Goal: Navigation & Orientation: Find specific page/section

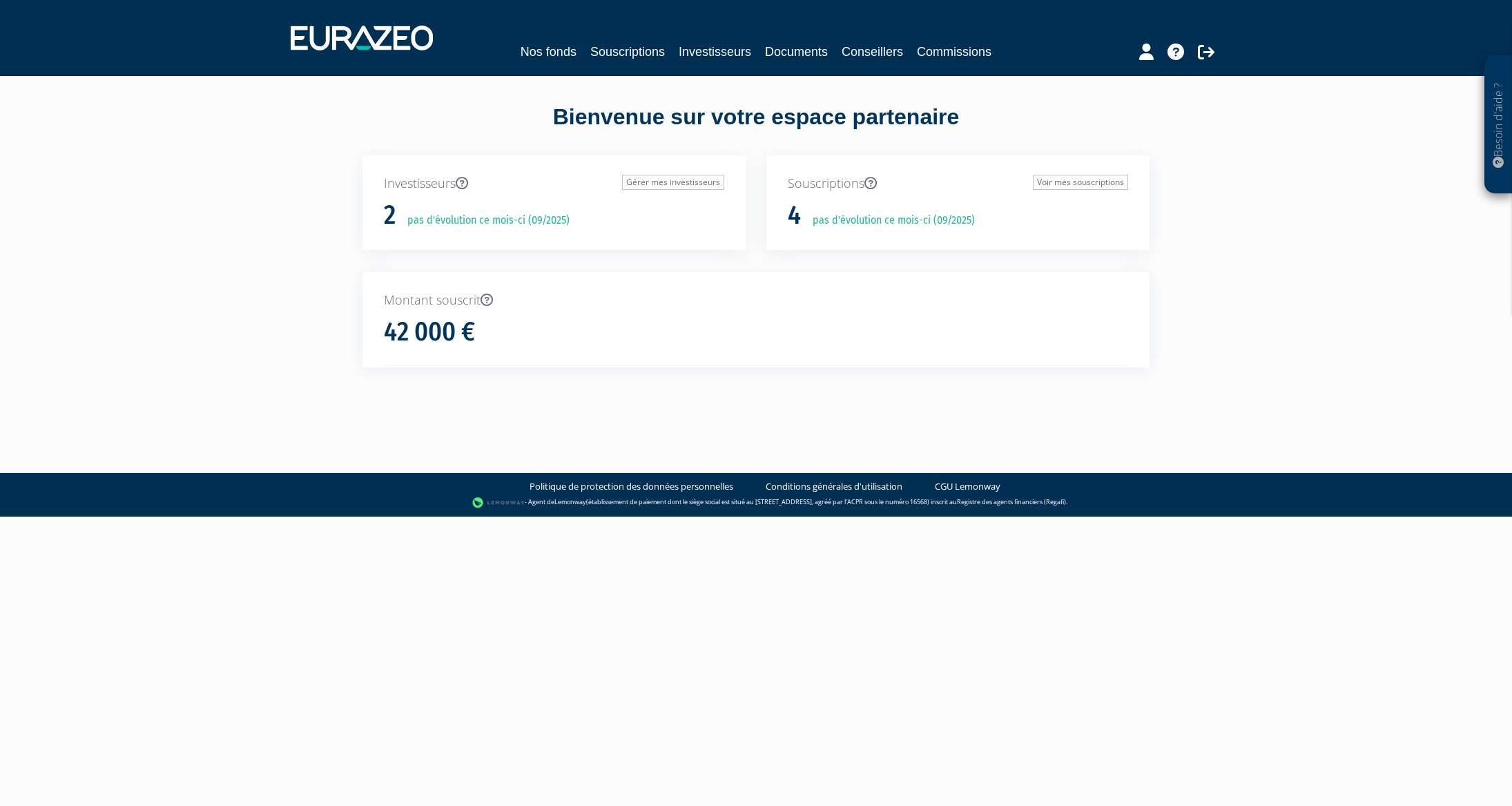
click at [938, 48] on link "Commissions" at bounding box center [955, 52] width 75 height 20
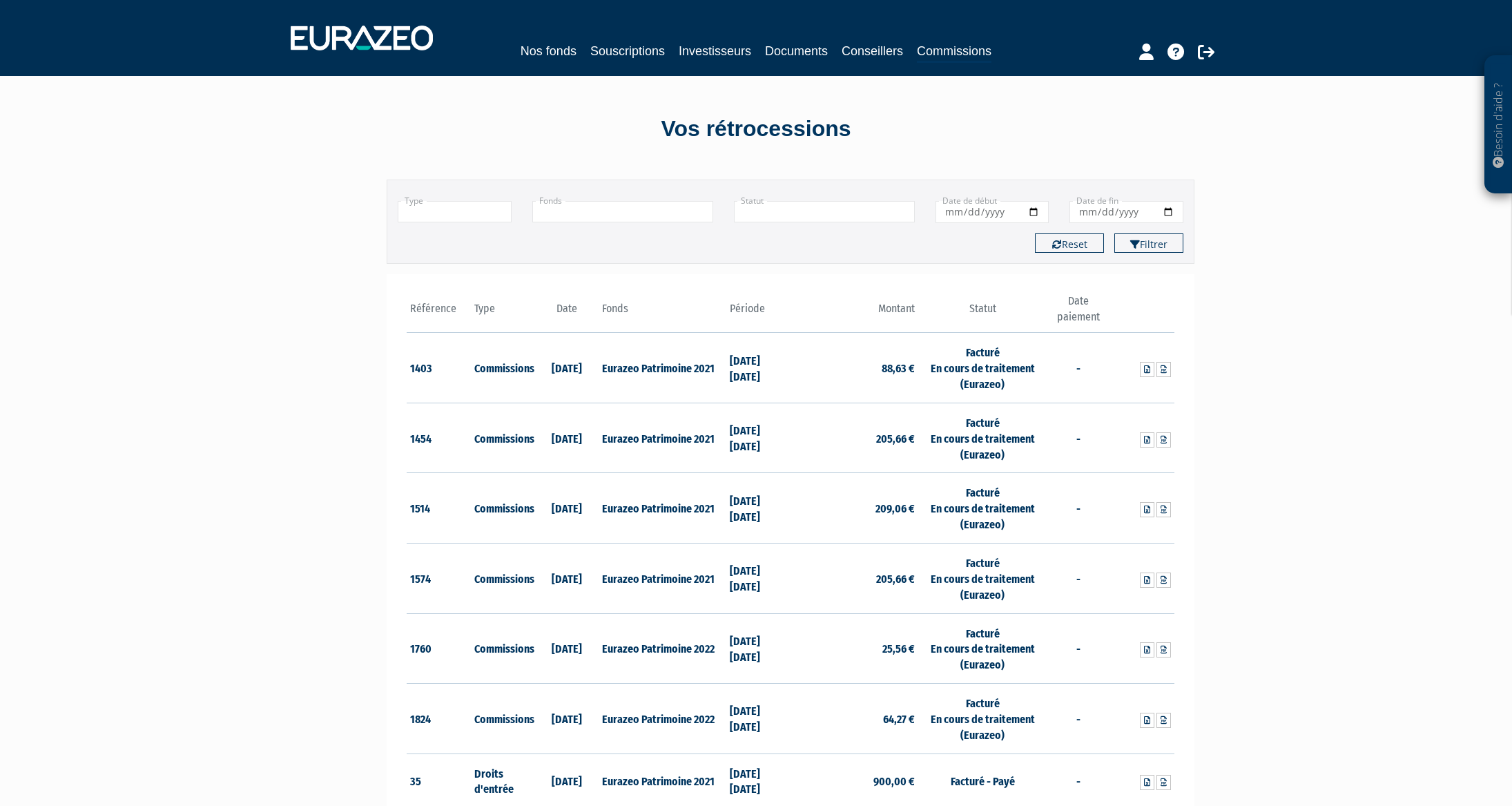
click at [623, 44] on link "Souscriptions" at bounding box center [628, 51] width 75 height 20
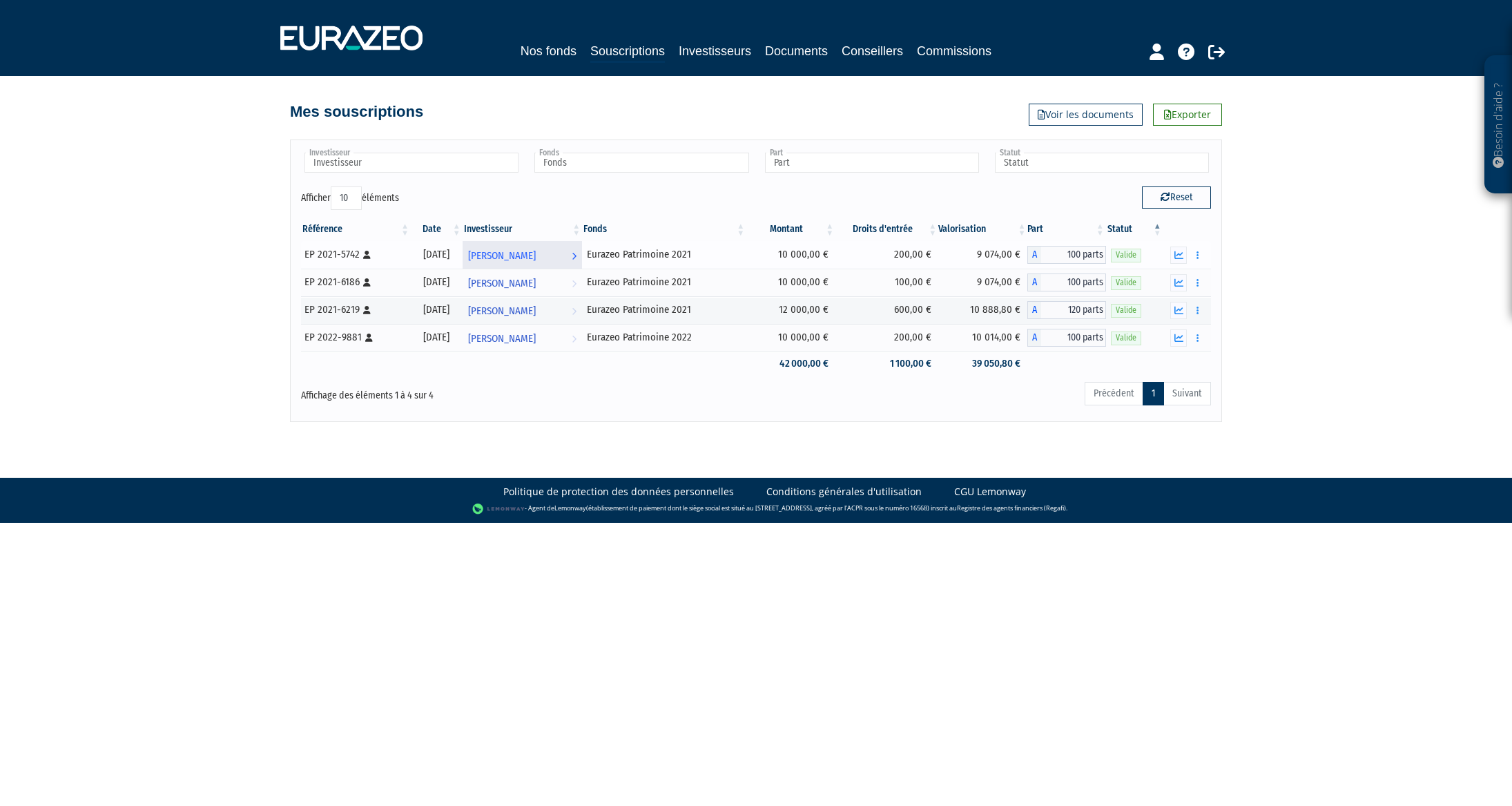
click at [536, 261] on span "[PERSON_NAME]" at bounding box center [503, 255] width 68 height 26
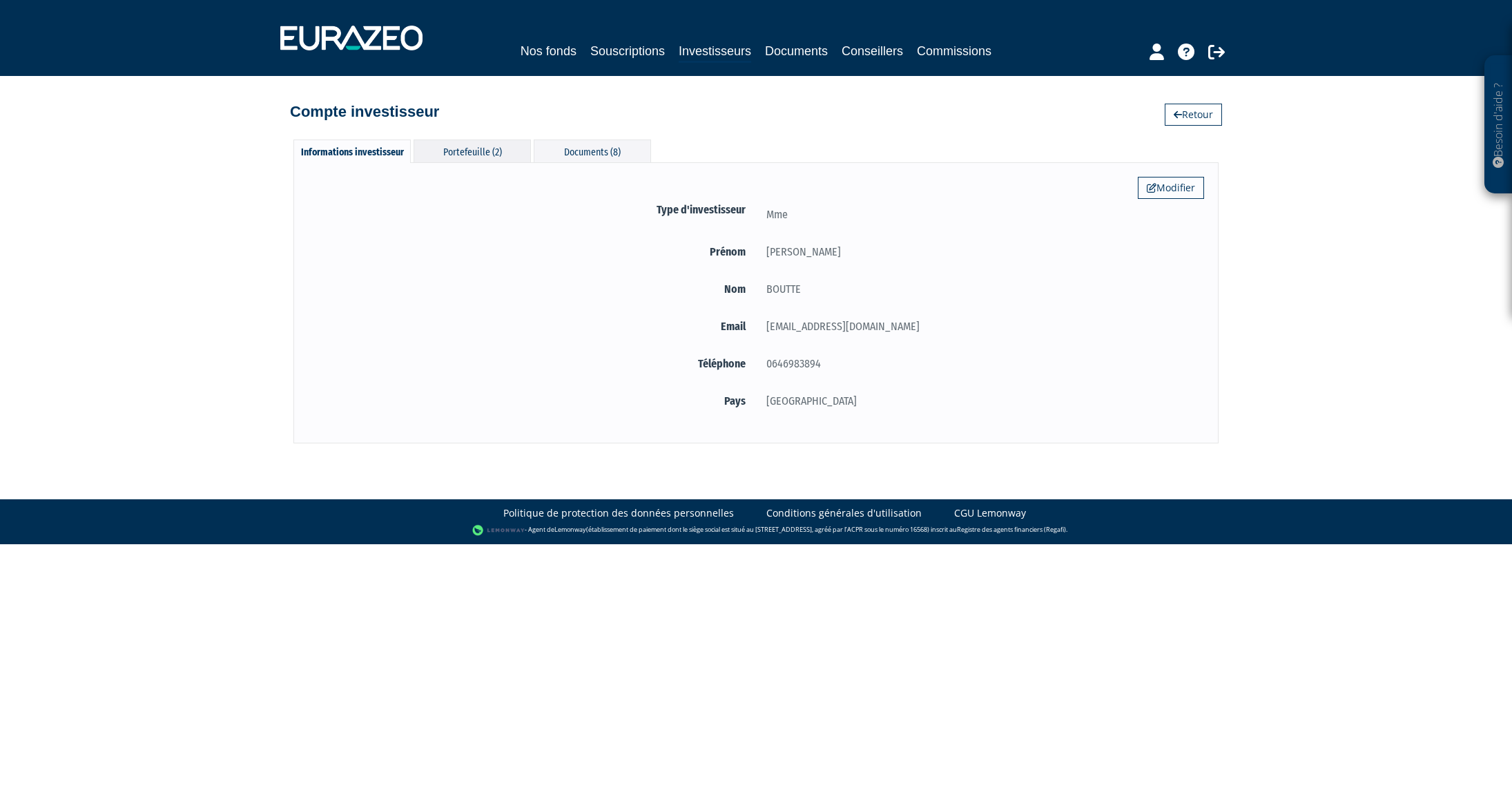
click at [478, 151] on div "Portefeuille (2)" at bounding box center [472, 151] width 118 height 23
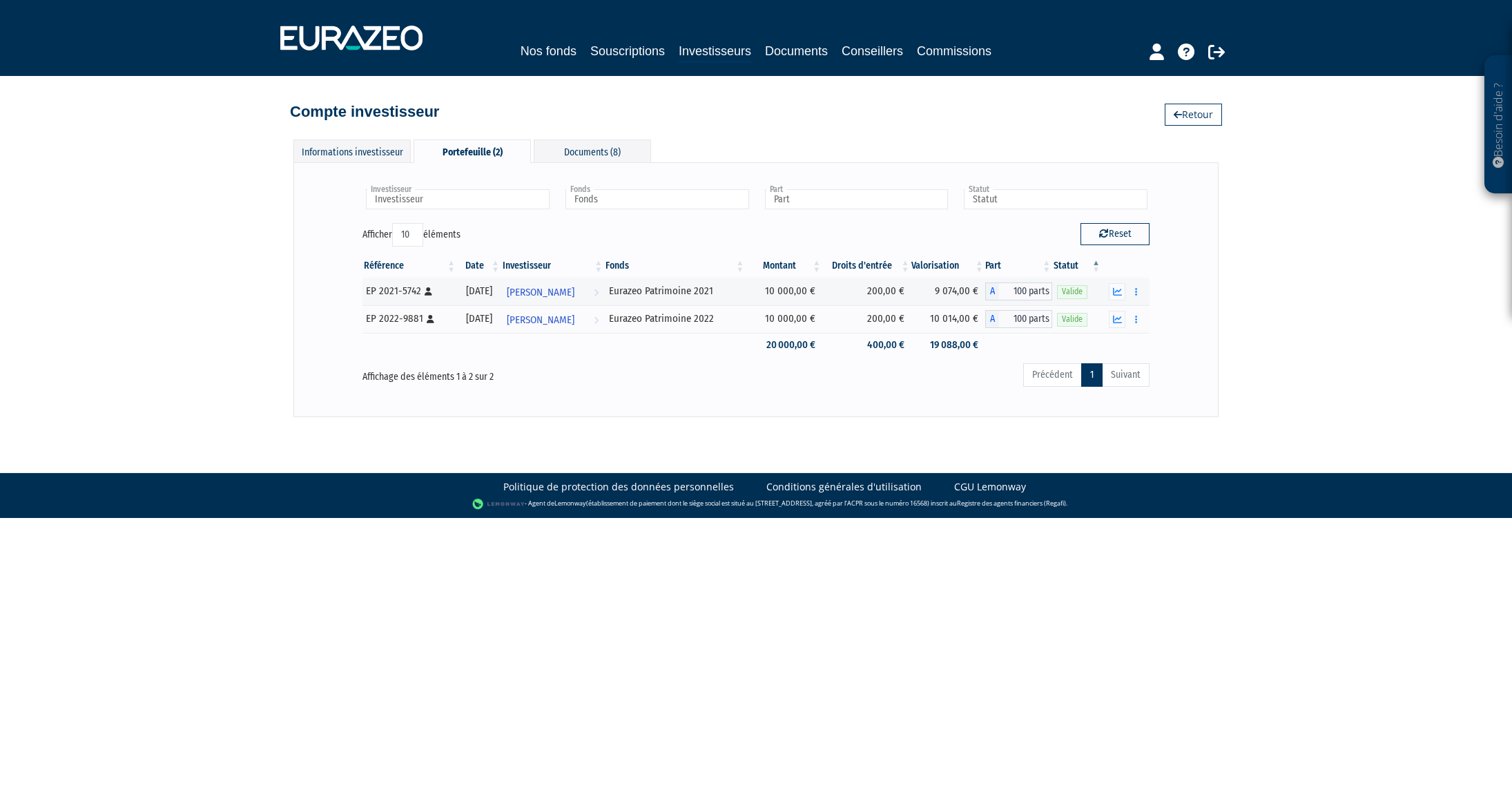
click at [1213, 51] on icon at bounding box center [1217, 52] width 17 height 17
